Goal: Task Accomplishment & Management: Use online tool/utility

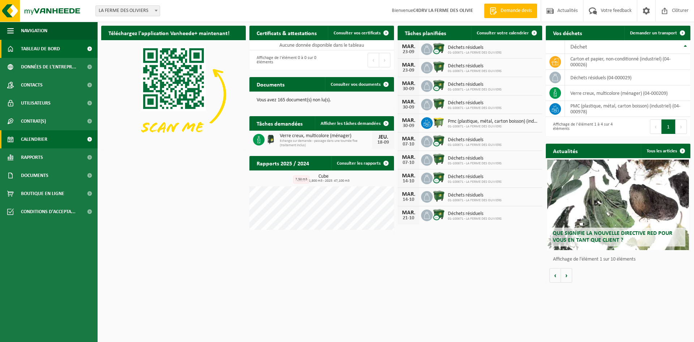
click at [39, 138] on span "Calendrier" at bounding box center [34, 139] width 26 height 18
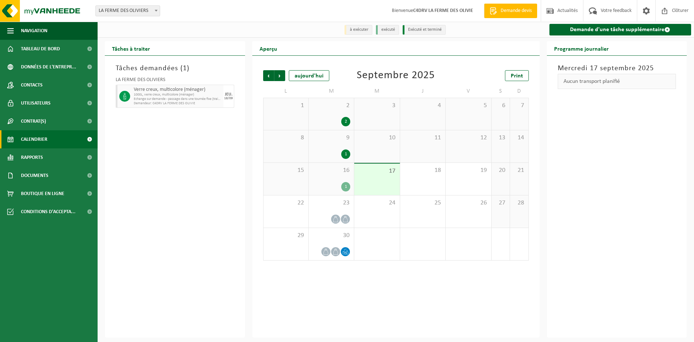
click at [150, 94] on span "1000L, verre creux, multicolore (ménager)" at bounding box center [178, 95] width 88 height 4
click at [346, 253] on icon at bounding box center [345, 251] width 6 height 6
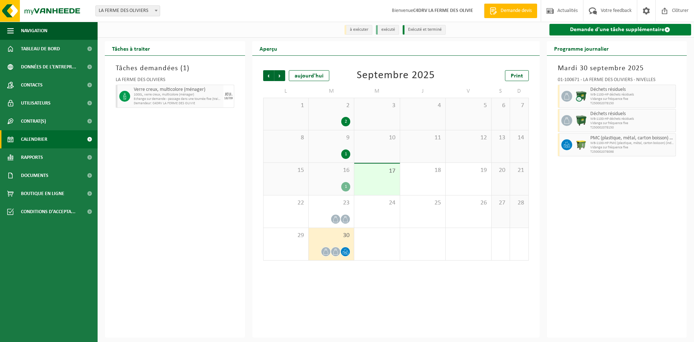
click at [659, 26] on link "Demande d'une tâche supplémentaire" at bounding box center [620, 30] width 142 height 12
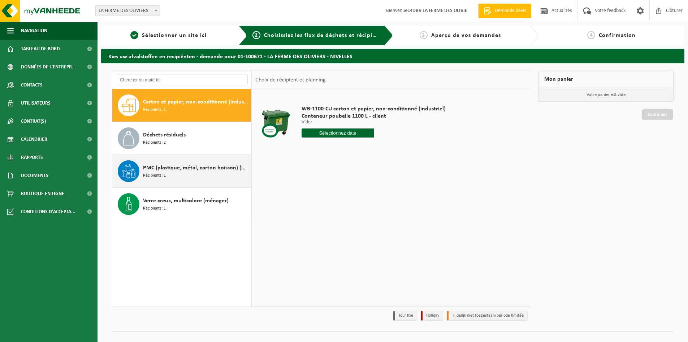
click at [146, 171] on span "PMC (plastique, métal, carton boisson) (industriel)" at bounding box center [196, 167] width 106 height 9
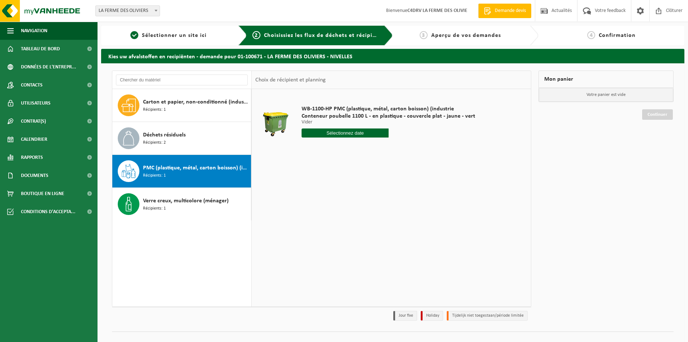
click at [341, 134] on input "text" at bounding box center [345, 132] width 87 height 9
click at [322, 209] on div "23" at bounding box center [321, 209] width 13 height 12
type input "à partir de [DATE]"
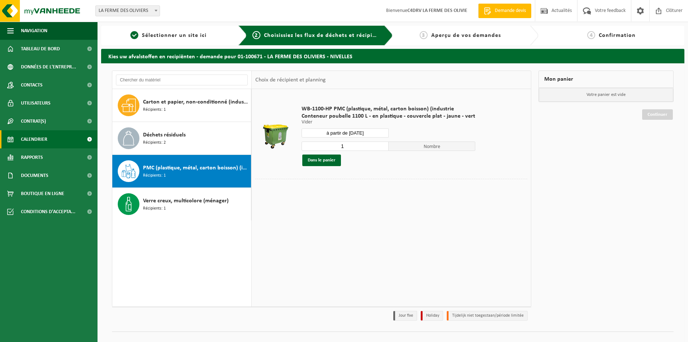
click at [32, 139] on span "Calendrier" at bounding box center [34, 139] width 26 height 18
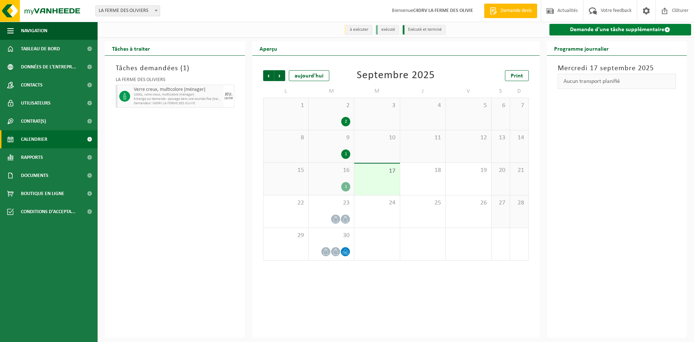
click at [609, 31] on link "Demande d'une tâche supplémentaire" at bounding box center [620, 30] width 142 height 12
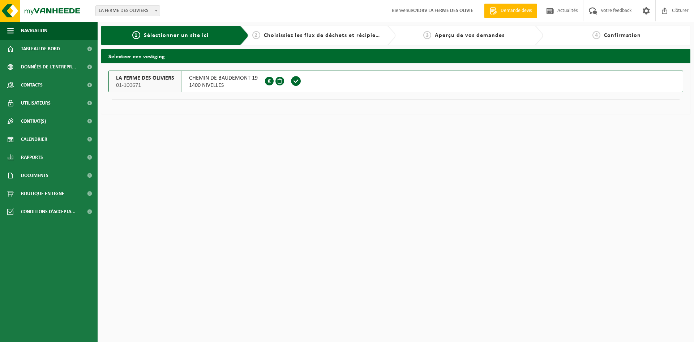
click at [227, 77] on span "CHEMIN DE BAUDEMONT 19" at bounding box center [223, 77] width 69 height 7
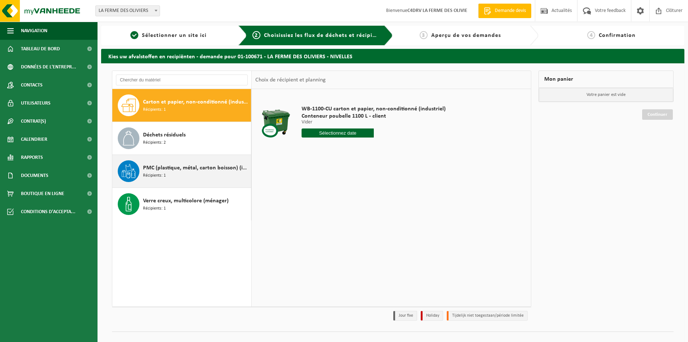
click at [171, 171] on span "PMC (plastique, métal, carton boisson) (industriel)" at bounding box center [196, 167] width 106 height 9
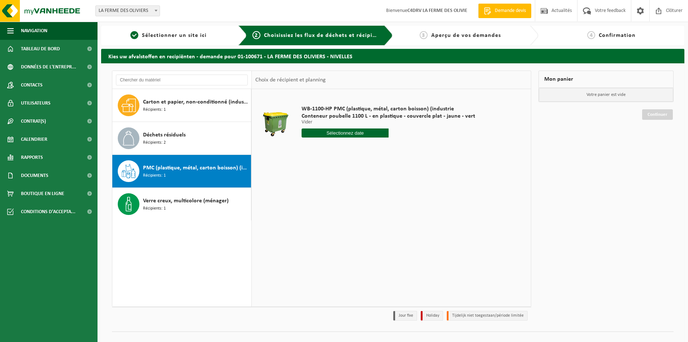
click at [330, 132] on input "text" at bounding box center [345, 132] width 87 height 9
click at [321, 207] on div "23" at bounding box center [321, 209] width 13 height 12
type input "à partir de 2025-09-23"
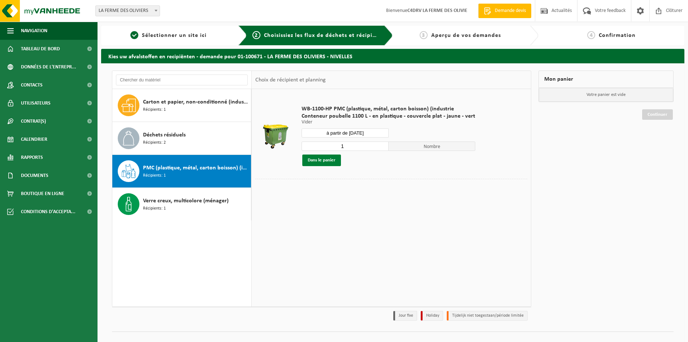
click at [321, 159] on button "Dans le panier" at bounding box center [321, 160] width 39 height 12
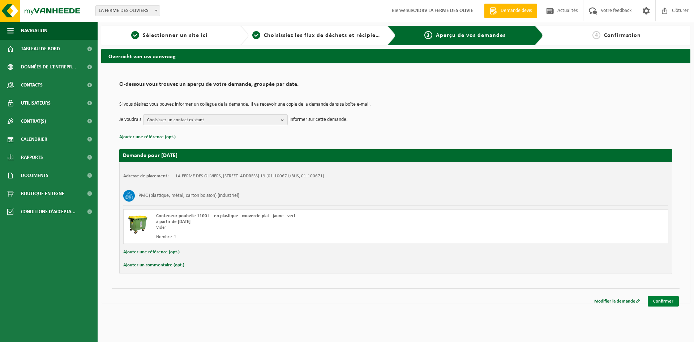
click at [660, 300] on link "Confirmer" at bounding box center [663, 301] width 31 height 10
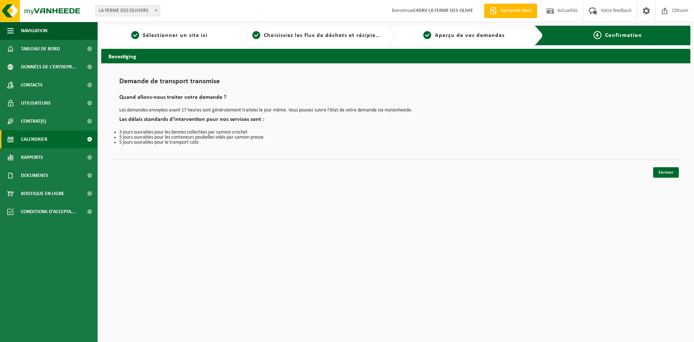
click at [44, 138] on span "Calendrier" at bounding box center [34, 139] width 26 height 18
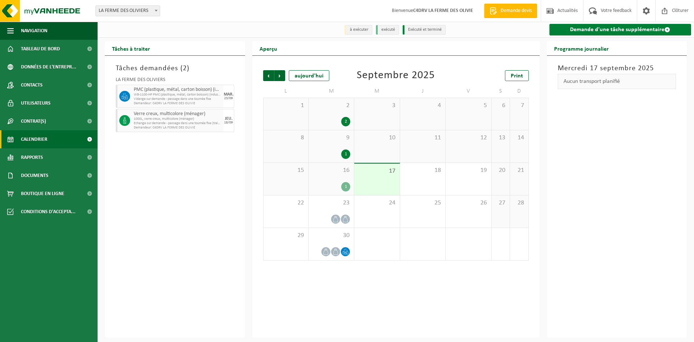
click at [590, 29] on link "Demande d'une tâche supplémentaire" at bounding box center [620, 30] width 142 height 12
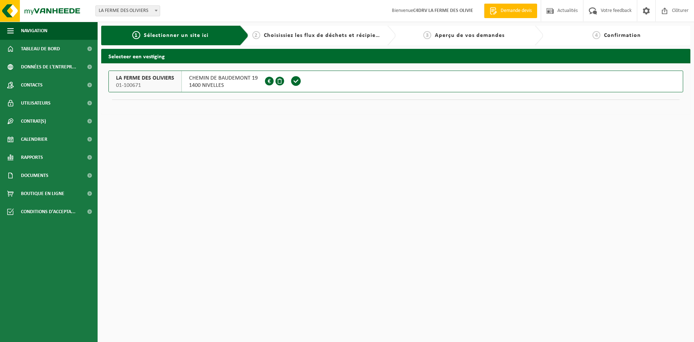
click at [235, 81] on span "CHEMIN DE BAUDEMONT 19" at bounding box center [223, 77] width 69 height 7
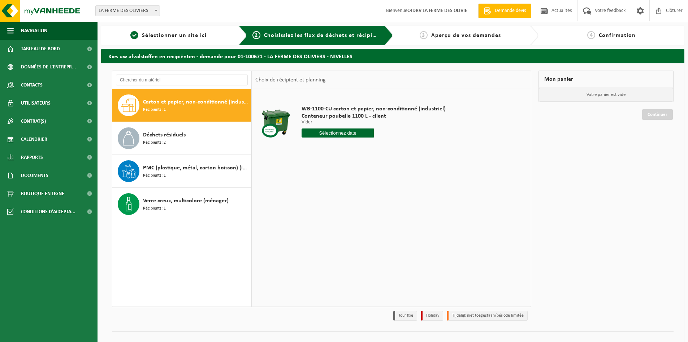
click at [165, 103] on span "Carton et papier, non-conditionné (industriel)" at bounding box center [196, 102] width 106 height 9
click at [128, 107] on icon at bounding box center [128, 105] width 14 height 14
click at [331, 134] on input "text" at bounding box center [338, 132] width 72 height 9
click at [347, 210] on div "25" at bounding box center [346, 209] width 13 height 12
type input "à partir de 2025-09-25"
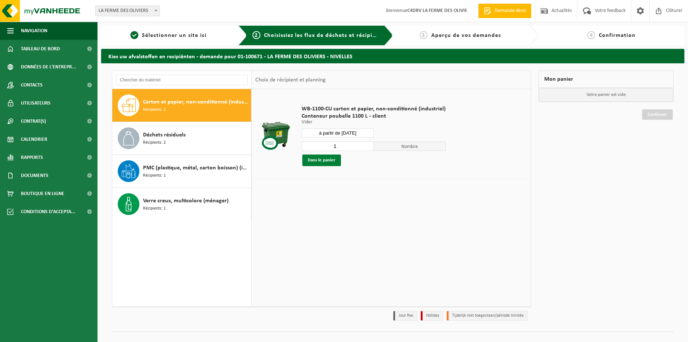
click at [324, 162] on button "Dans le panier" at bounding box center [321, 160] width 39 height 12
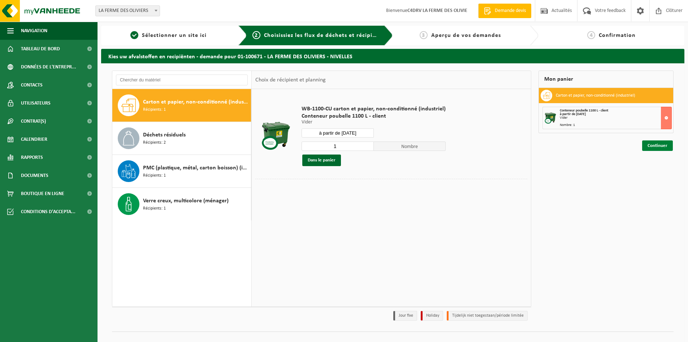
click at [658, 145] on link "Continuer" at bounding box center [658, 145] width 31 height 10
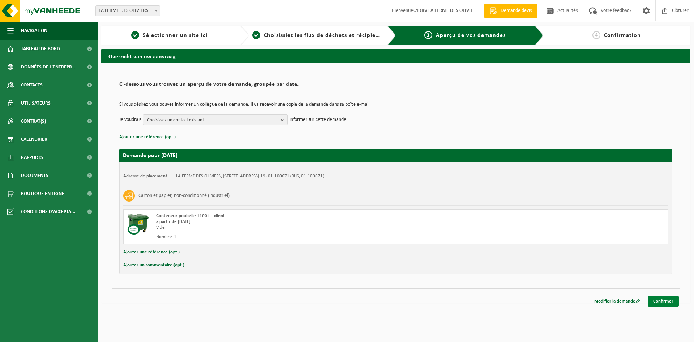
click at [668, 300] on link "Confirmer" at bounding box center [663, 301] width 31 height 10
